Goal: Information Seeking & Learning: Learn about a topic

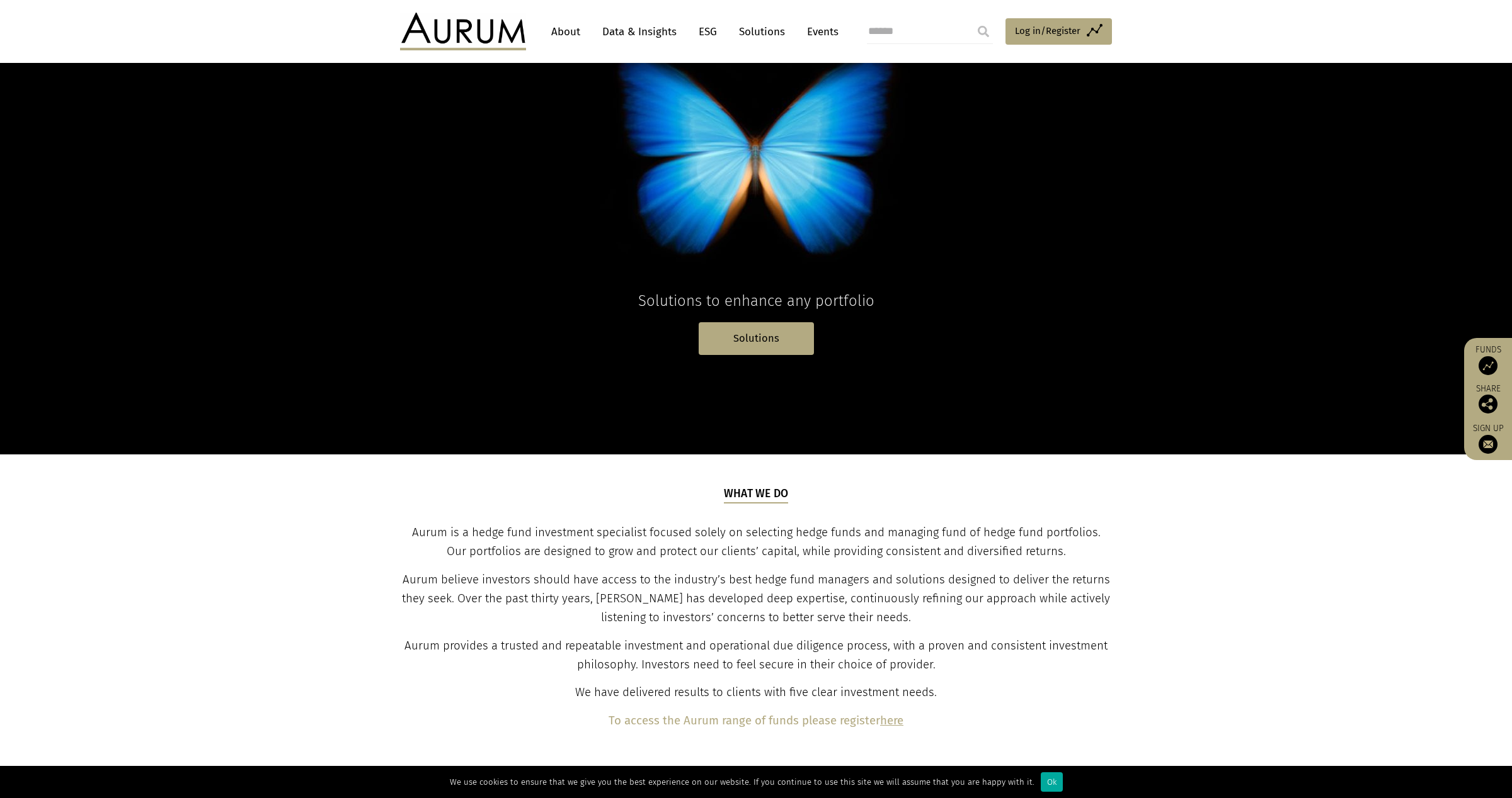
scroll to position [196, 0]
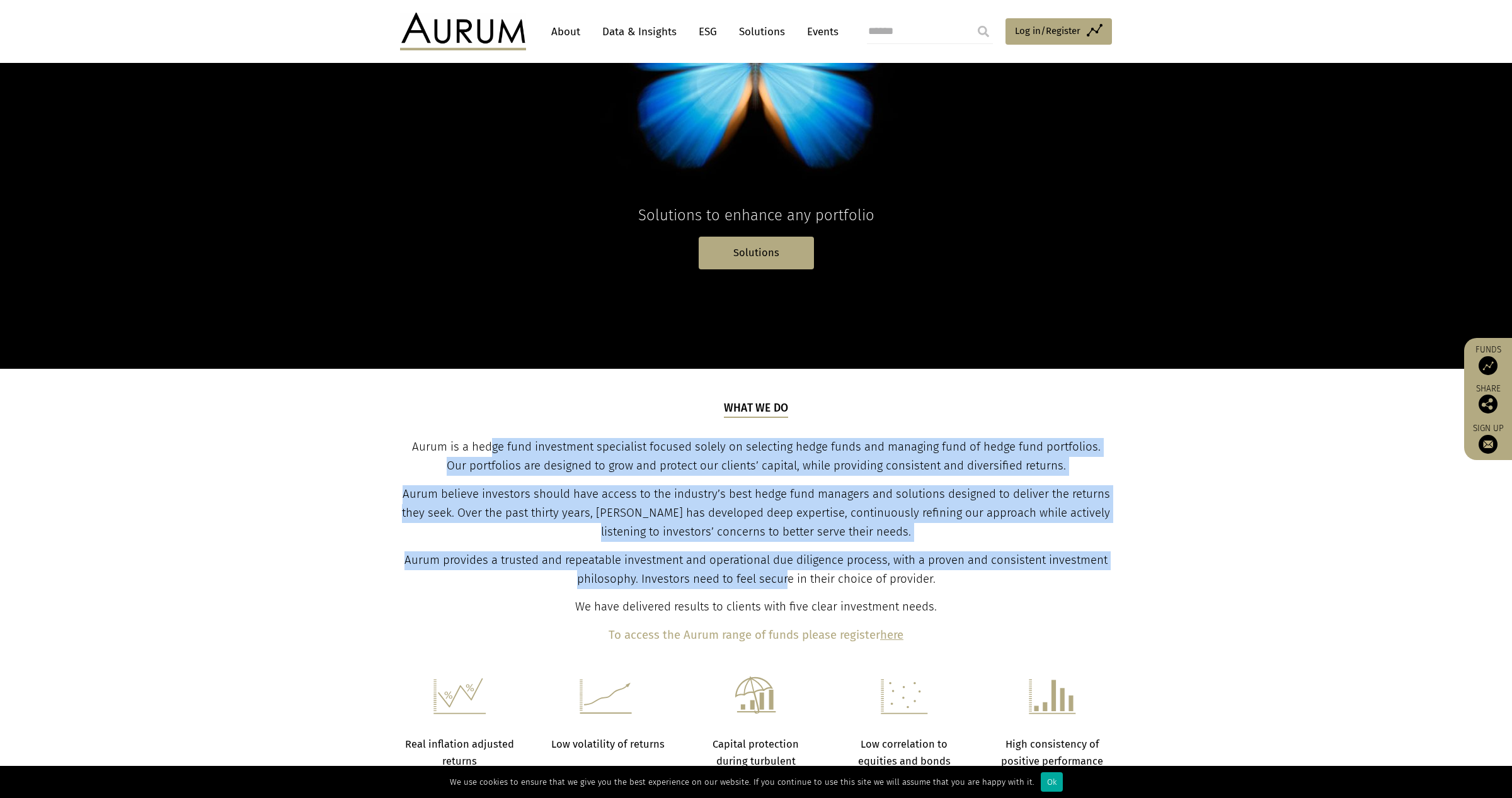
drag, startPoint x: 492, startPoint y: 445, endPoint x: 788, endPoint y: 584, distance: 327.0
click at [788, 584] on div "What we do Aurum is a hedge fund investment specialist focused solely on select…" at bounding box center [755, 523] width 708 height 246
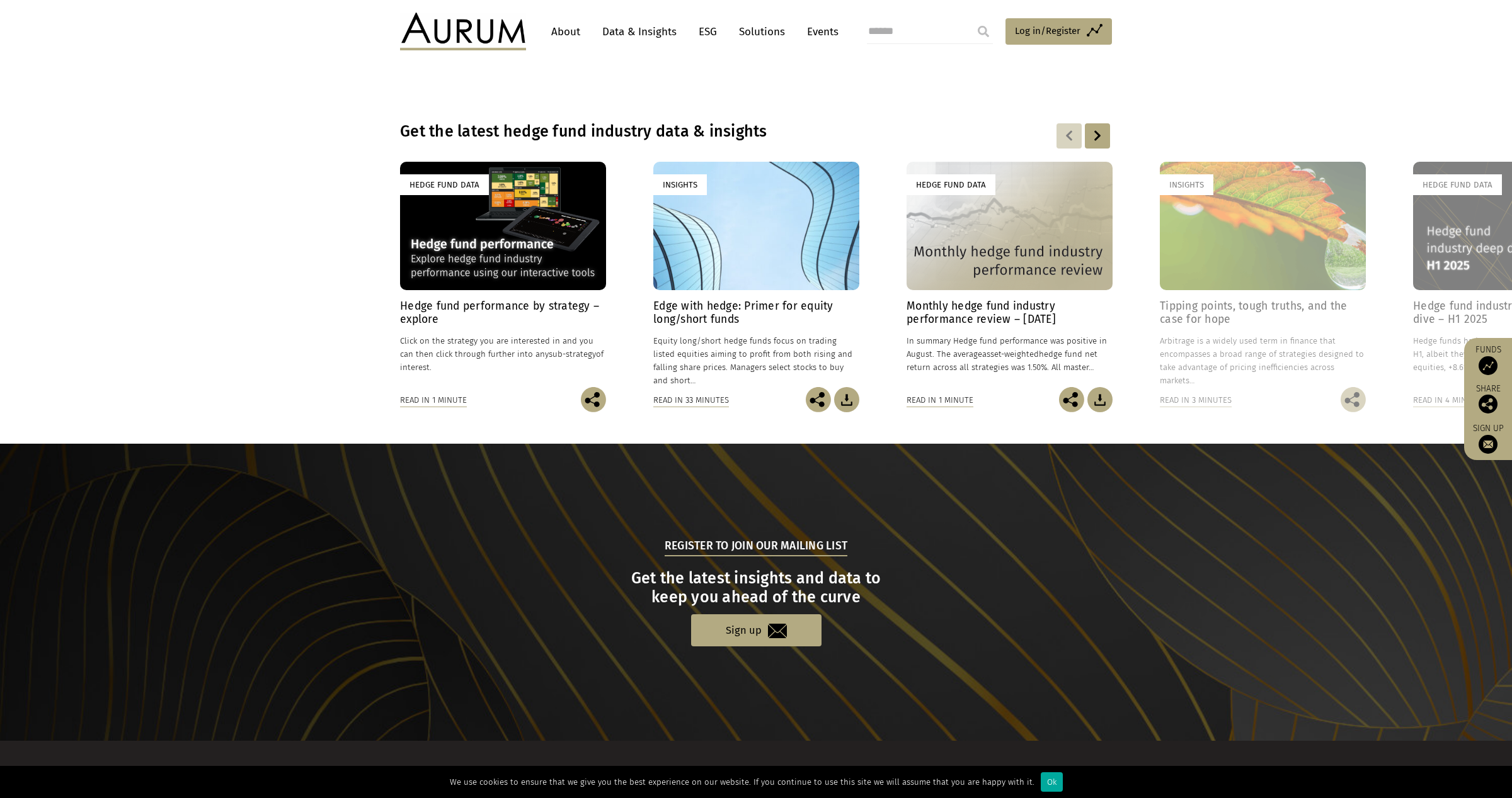
scroll to position [0, 0]
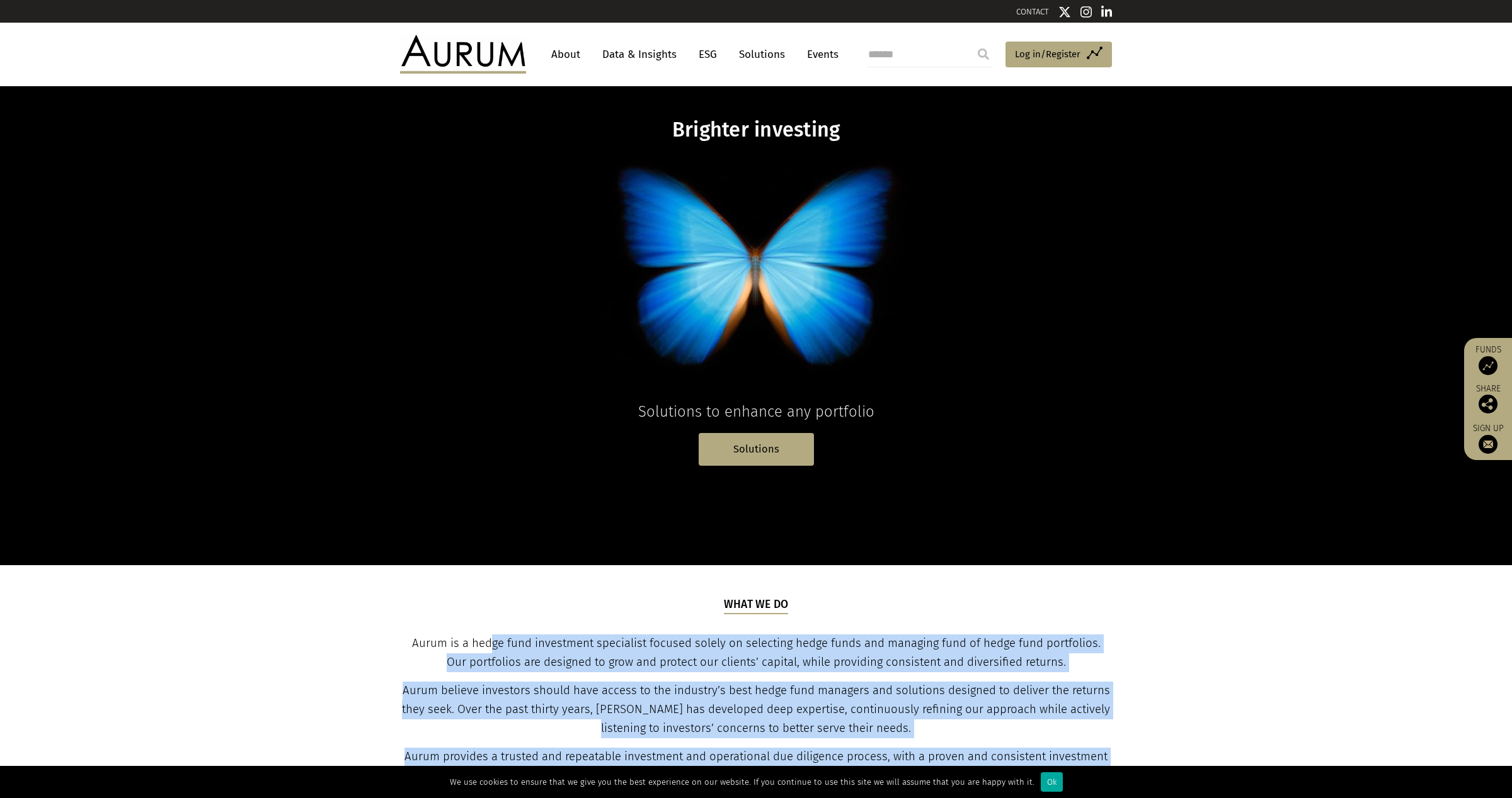
click at [565, 56] on link "About" at bounding box center [565, 55] width 41 height 23
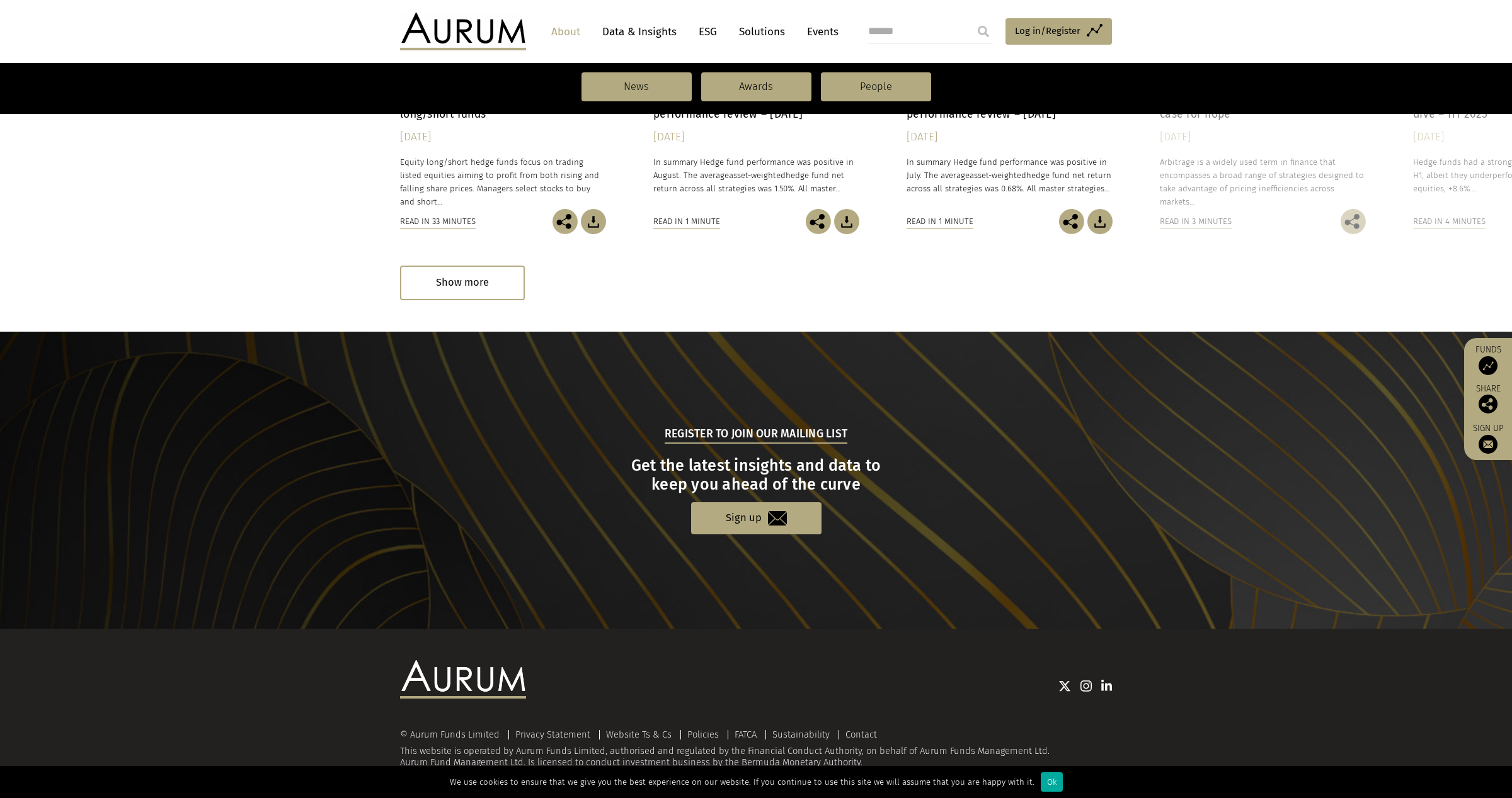
scroll to position [1088, 0]
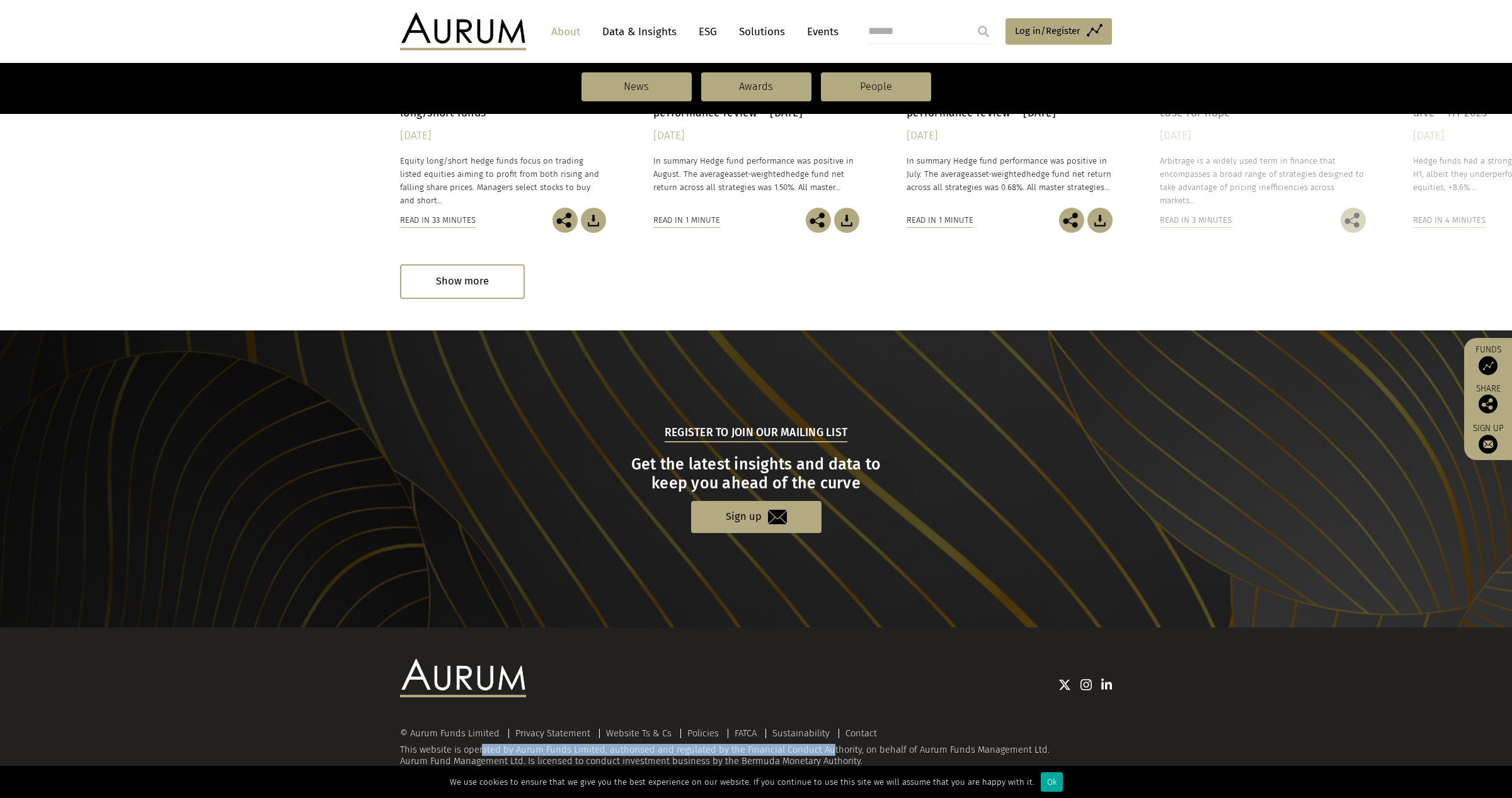
drag, startPoint x: 809, startPoint y: 749, endPoint x: 462, endPoint y: 749, distance: 347.0
click at [462, 749] on div "© Aurum Funds Limited Privacy Statement Website Ts & Cs Policies FATCA Sustaina…" at bounding box center [755, 748] width 712 height 39
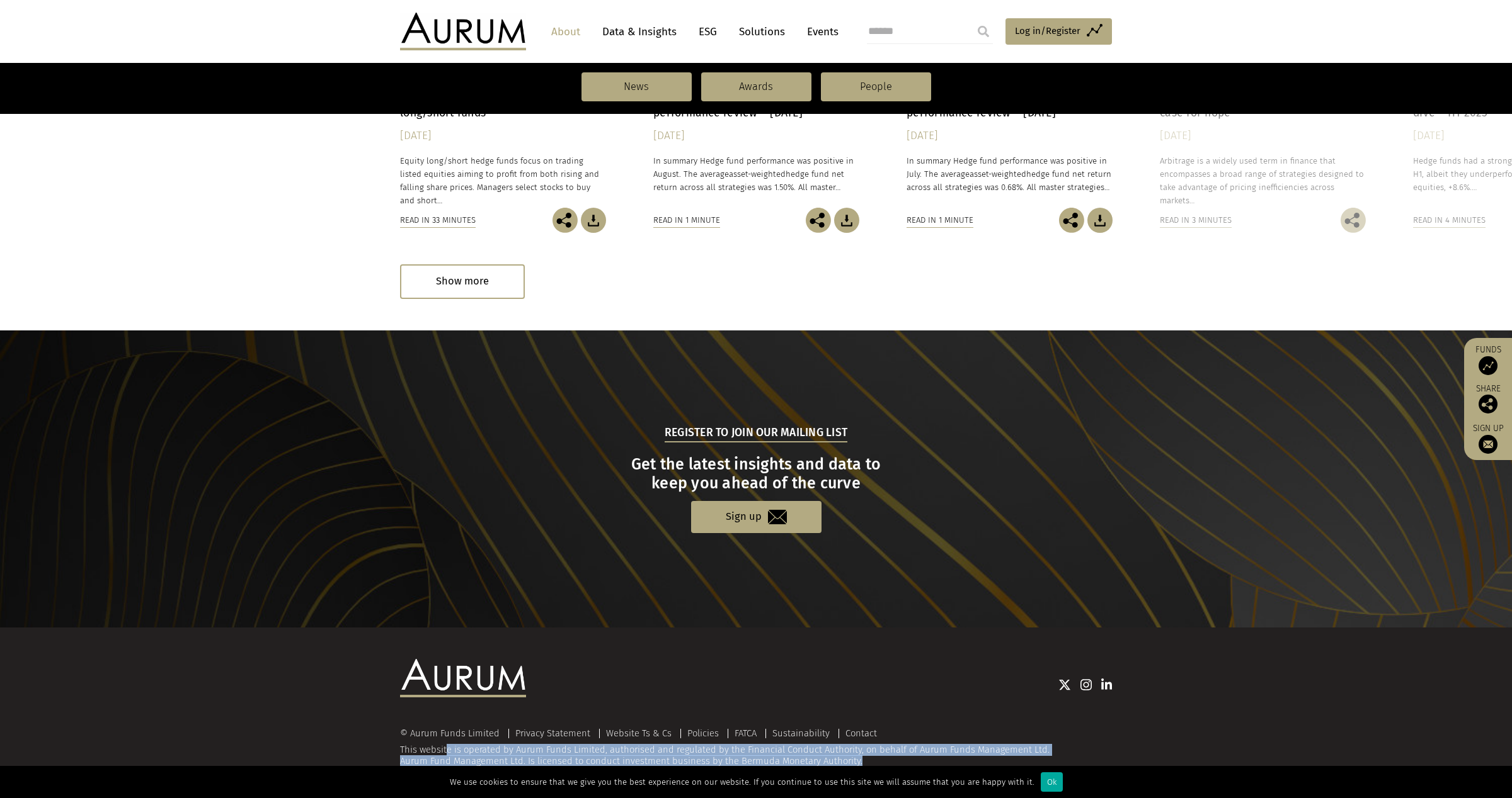
drag, startPoint x: 427, startPoint y: 752, endPoint x: 878, endPoint y: 762, distance: 451.1
click at [878, 762] on div "© Aurum Funds Limited Privacy Statement Website Ts & Cs Policies FATCA Sustaina…" at bounding box center [755, 748] width 712 height 39
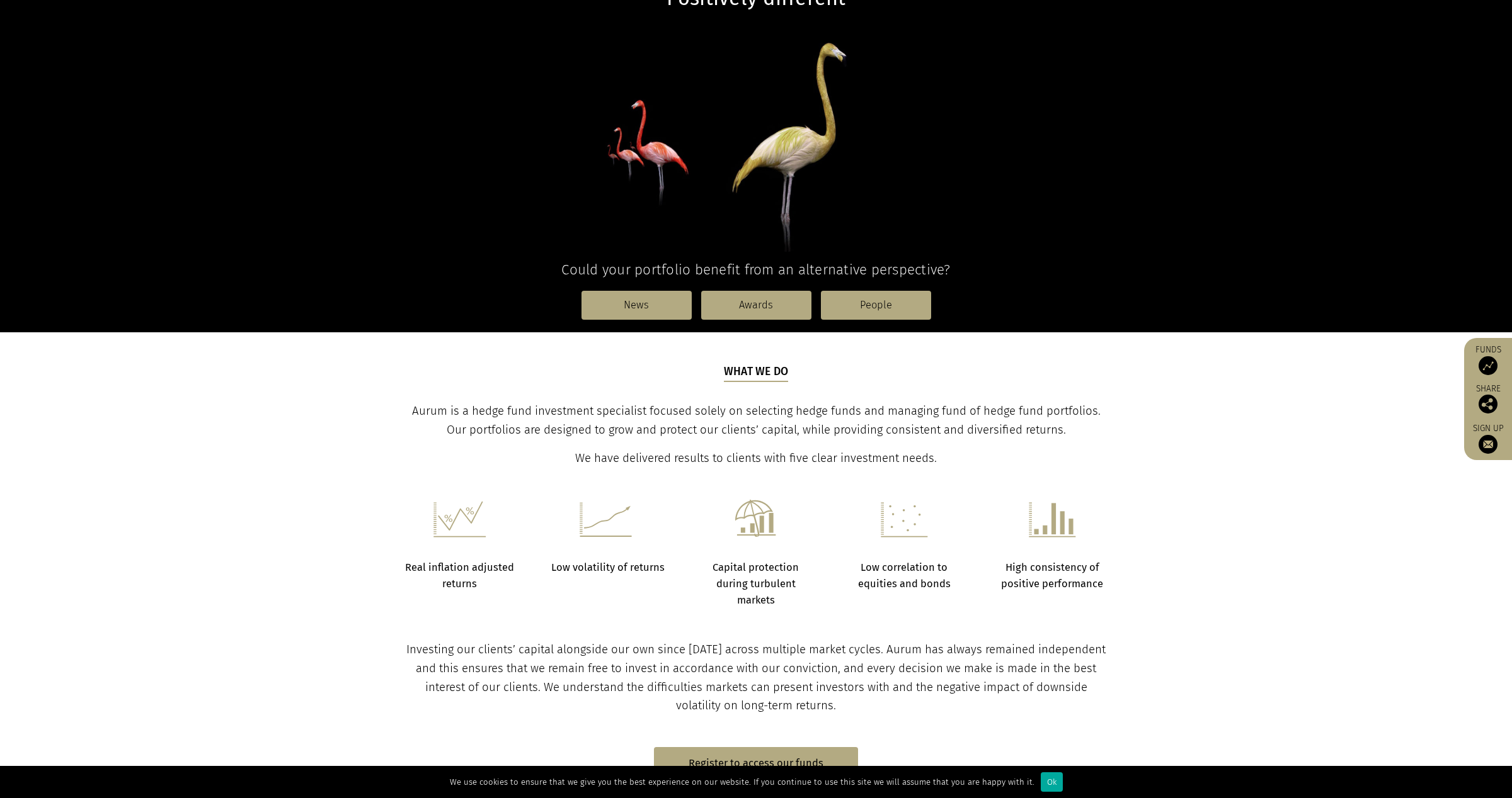
scroll to position [0, 0]
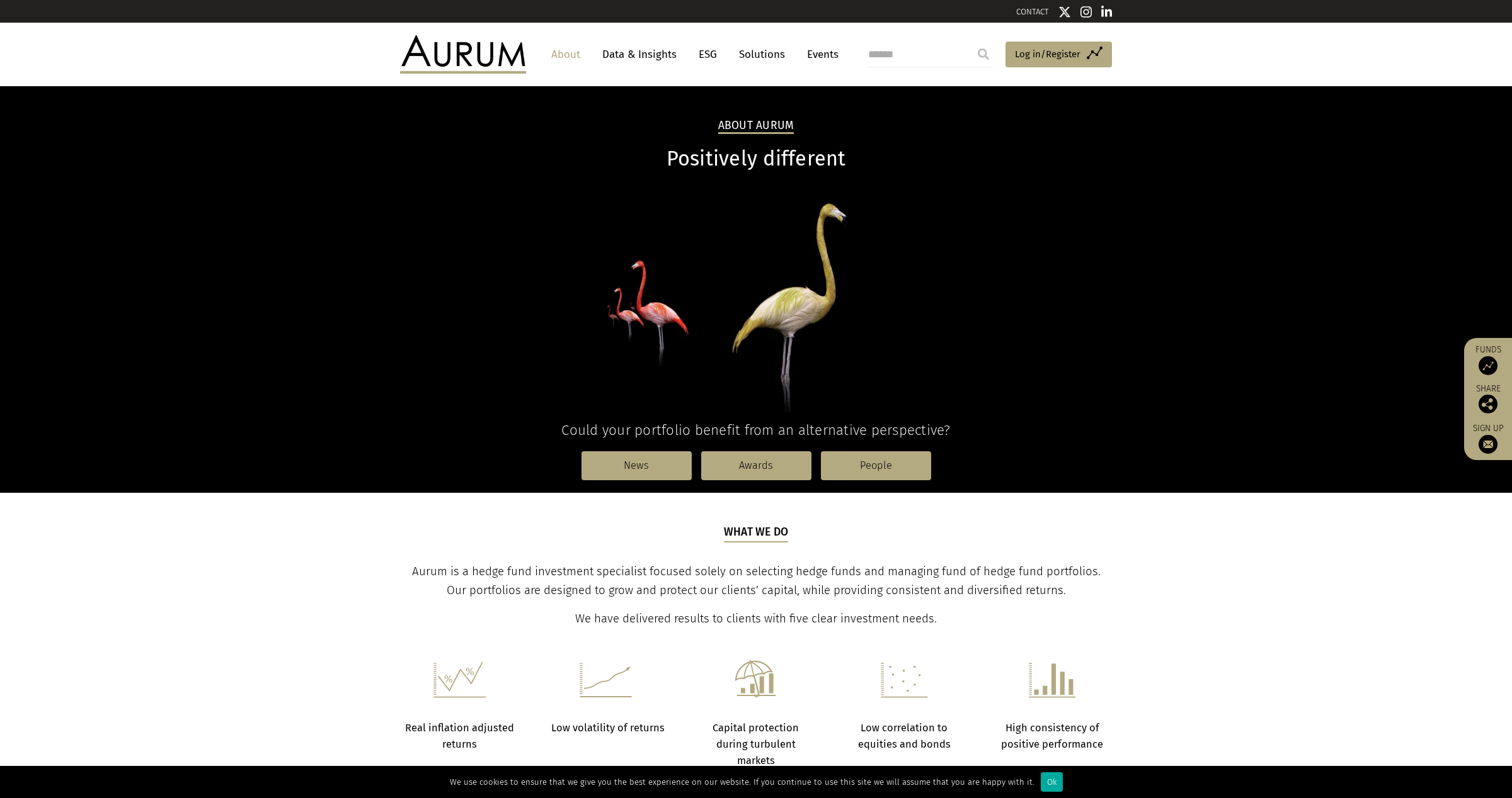
click at [761, 56] on link "Solutions" at bounding box center [761, 55] width 58 height 23
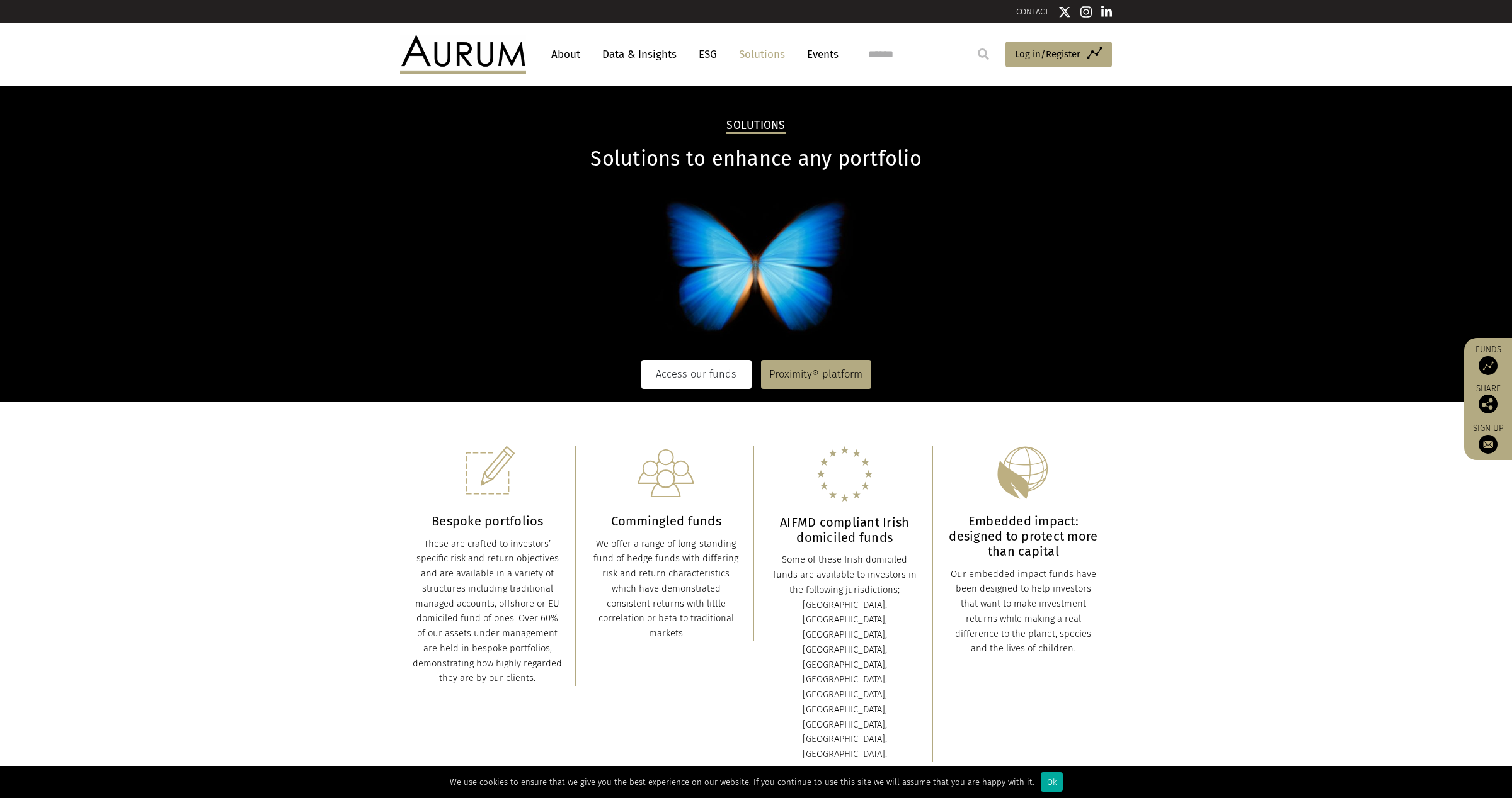
click at [693, 368] on link "Access our funds" at bounding box center [696, 374] width 110 height 29
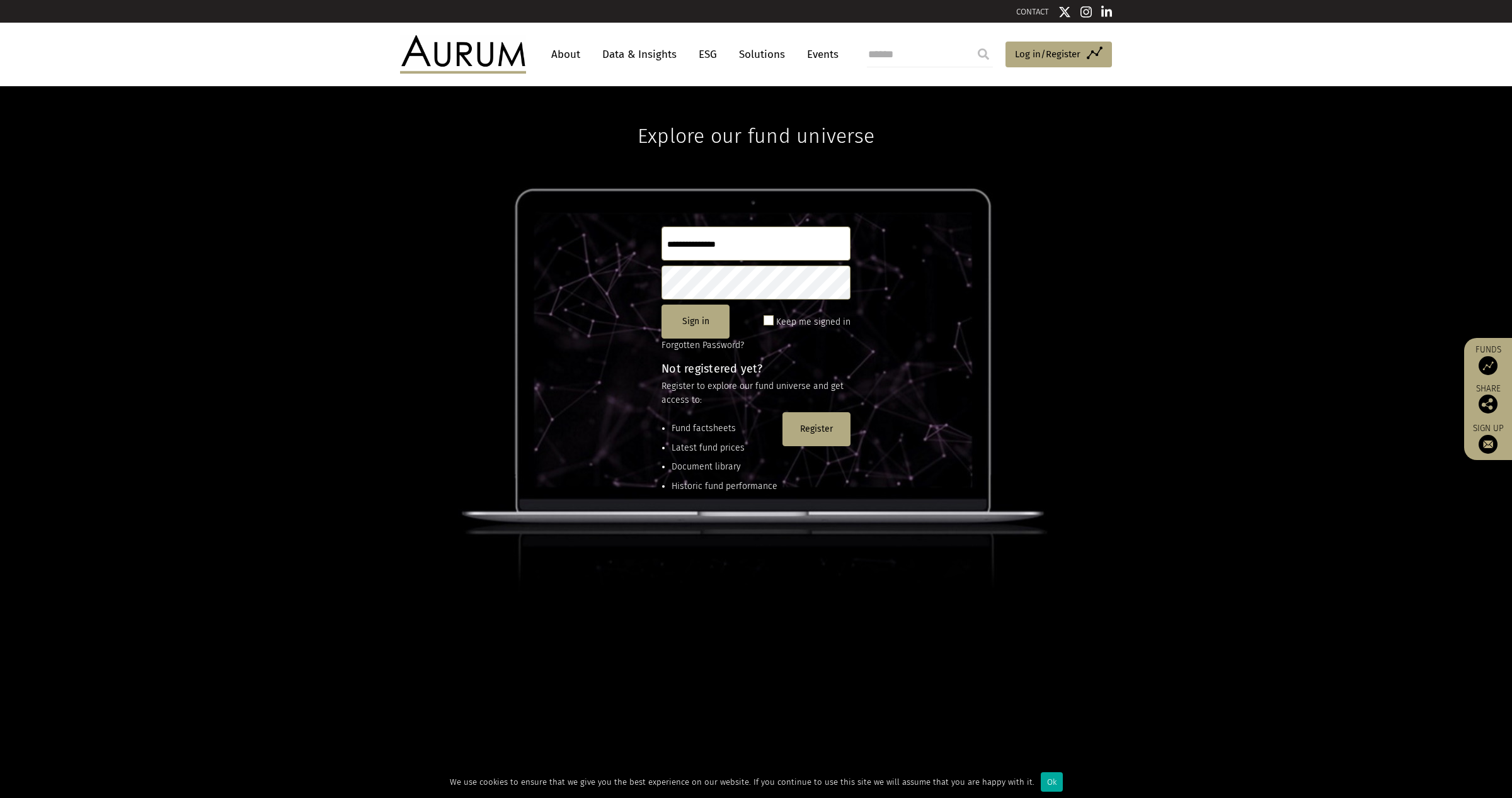
click at [775, 52] on link "Solutions" at bounding box center [761, 55] width 58 height 23
